Goal: Check status: Check status

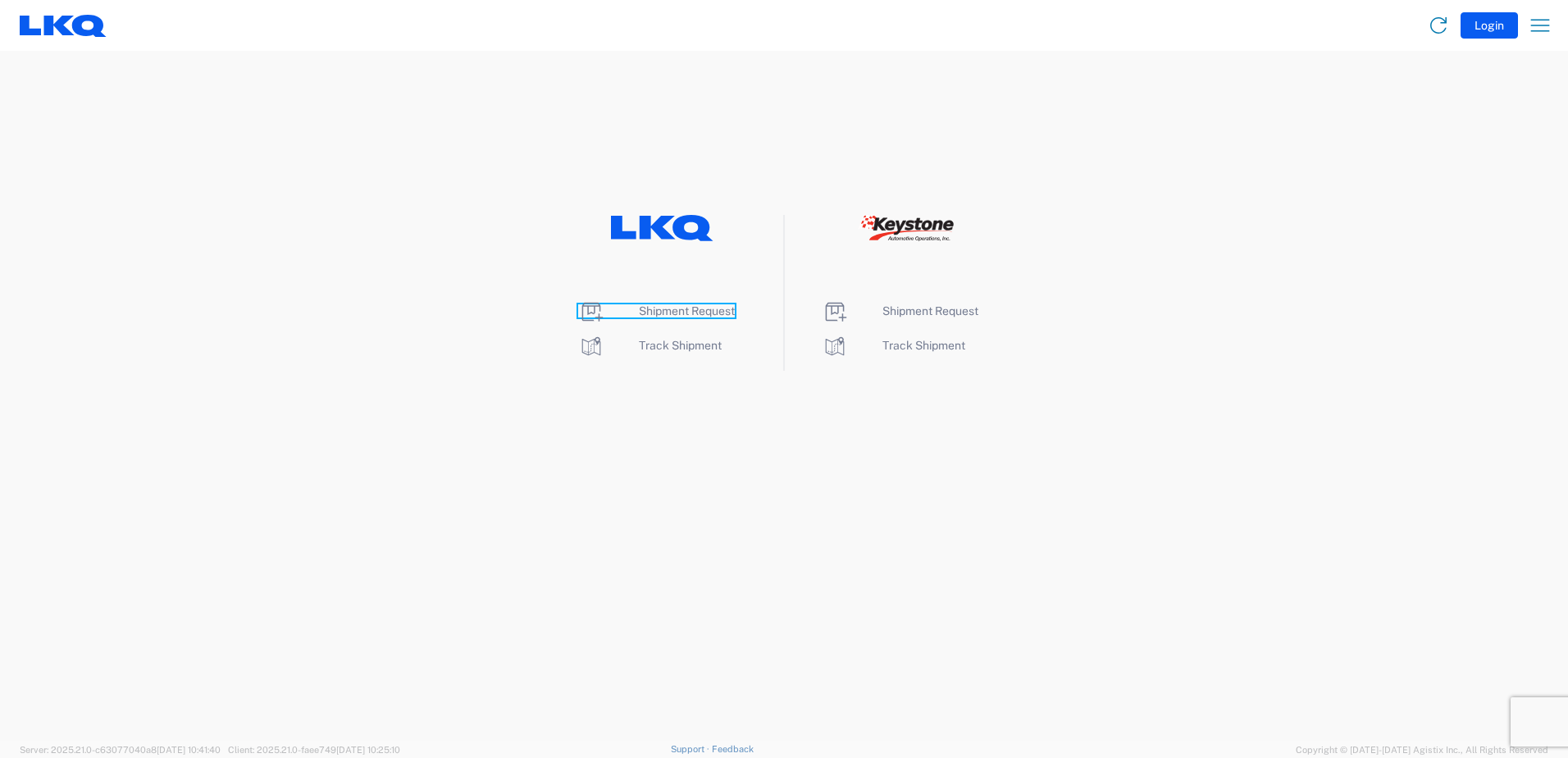
click at [694, 309] on span "Shipment Request" at bounding box center [686, 311] width 96 height 13
click at [642, 348] on span "Track Shipment" at bounding box center [681, 346] width 83 height 13
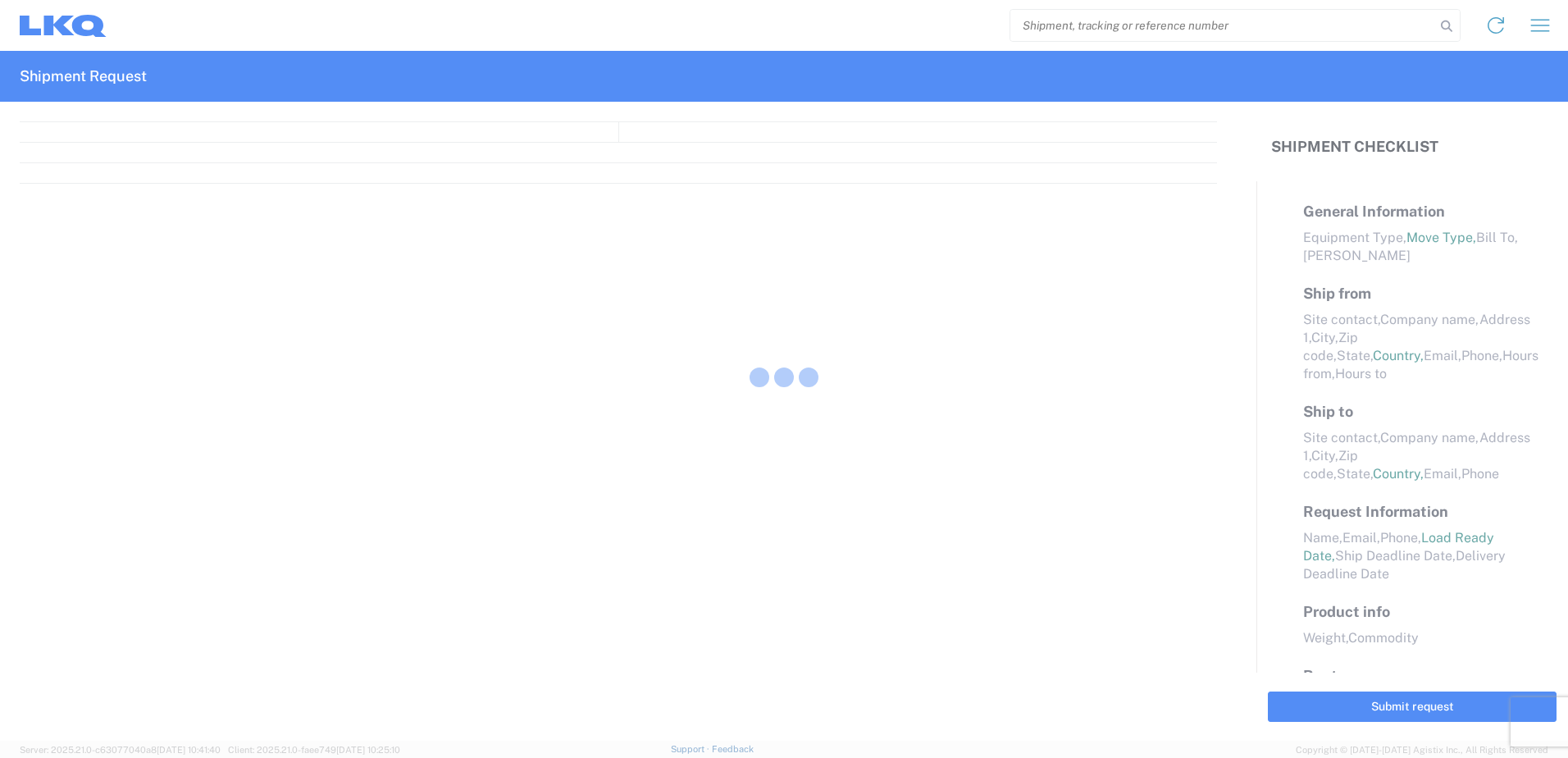
select select "FULL"
select select "LBS"
select select "IN"
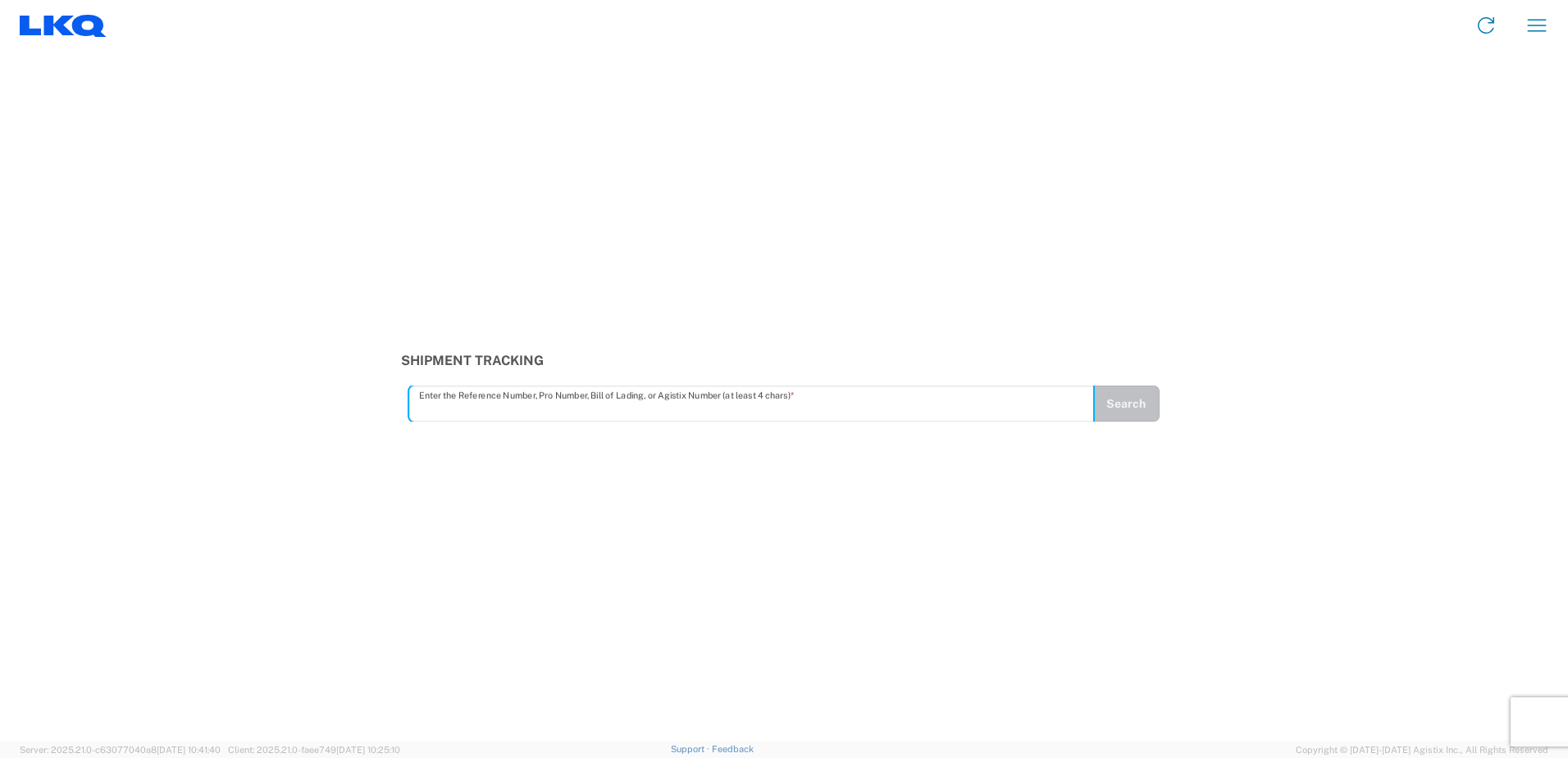
click at [437, 410] on input "text" at bounding box center [751, 404] width 666 height 29
type input "56776189"
click at [1135, 410] on button "Search" at bounding box center [1126, 403] width 67 height 36
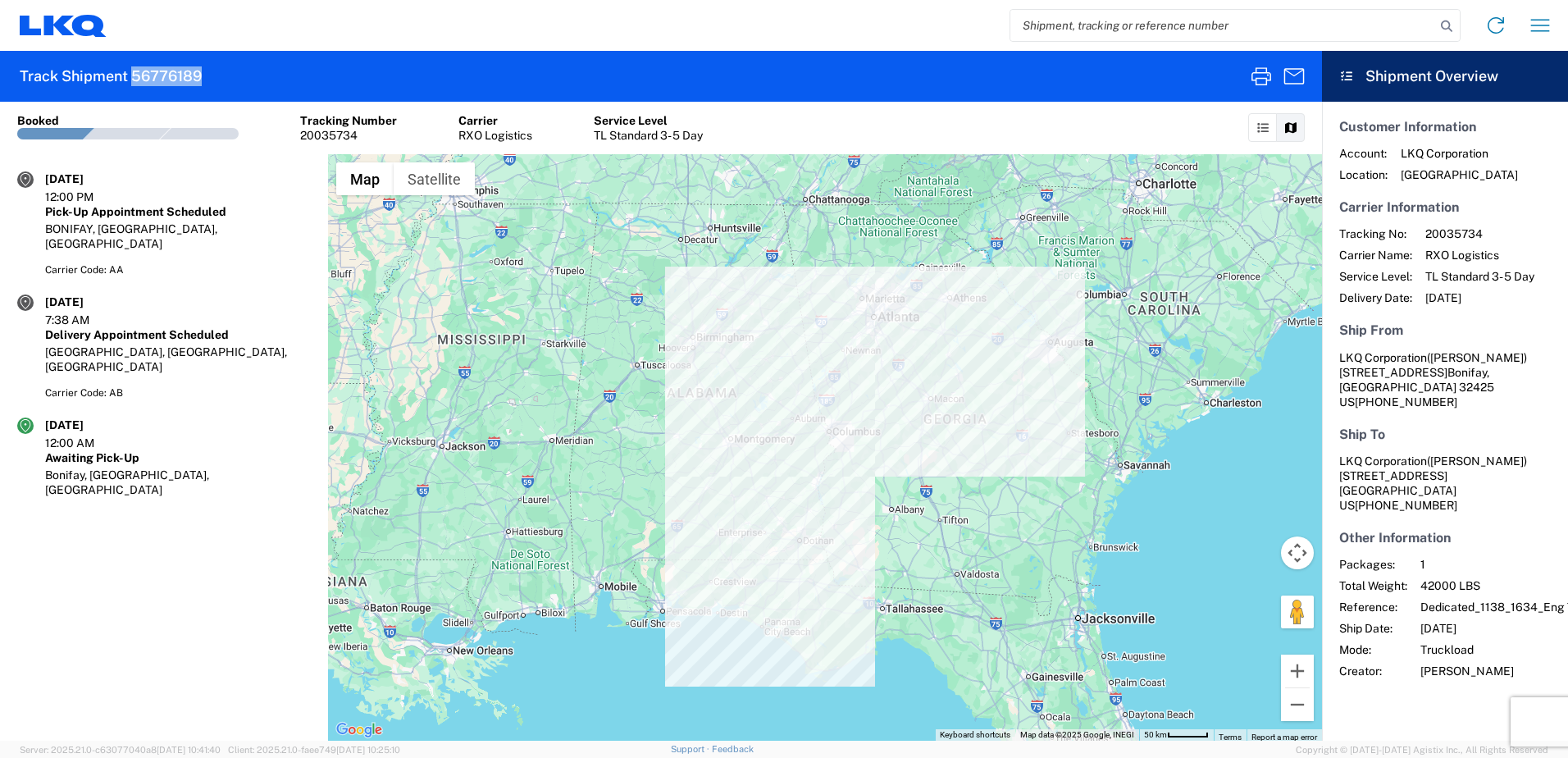
drag, startPoint x: 215, startPoint y: 71, endPoint x: 130, endPoint y: 75, distance: 85.1
click at [130, 75] on agx-form-header "Track Shipment 56776189" at bounding box center [661, 76] width 1322 height 51
copy h2 "56776189"
click at [676, 297] on div at bounding box center [825, 448] width 994 height 587
click at [1538, 28] on icon "button" at bounding box center [1541, 26] width 27 height 27
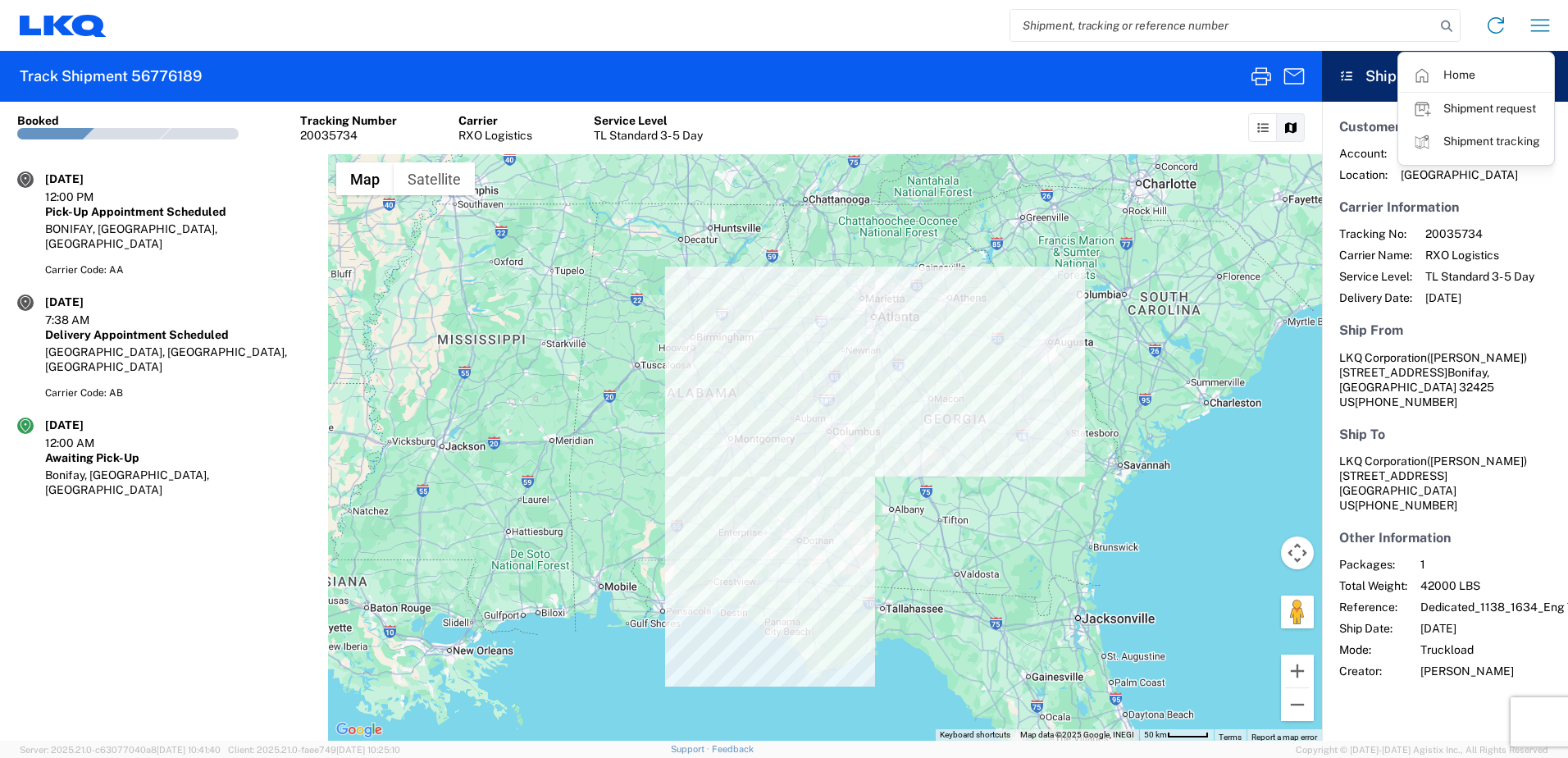
click at [1091, 123] on section "Shipment No. 56776189 Booked Tracking Number 20035734 Carrier RXO Logistics Ser…" at bounding box center [661, 127] width 1322 height 52
